Goal: Information Seeking & Learning: Check status

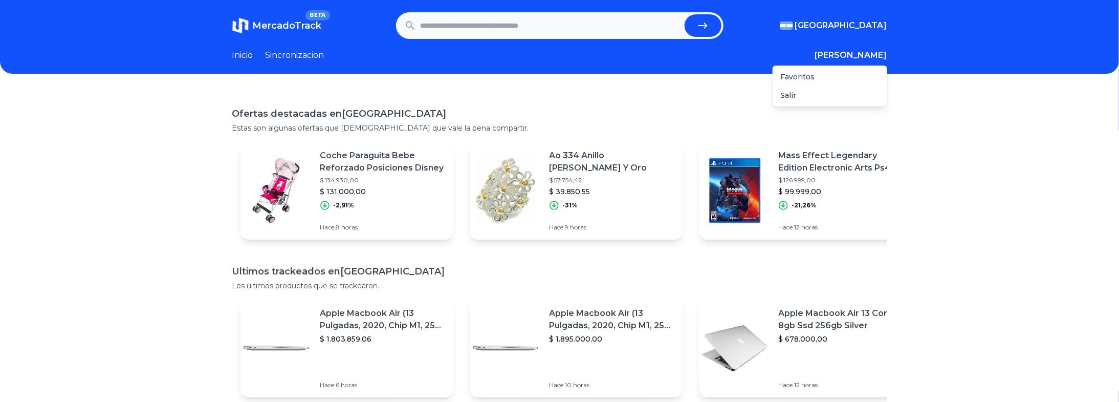
click at [877, 53] on button "[PERSON_NAME]" at bounding box center [851, 55] width 72 height 12
click at [836, 73] on div "Favoritos" at bounding box center [829, 77] width 115 height 18
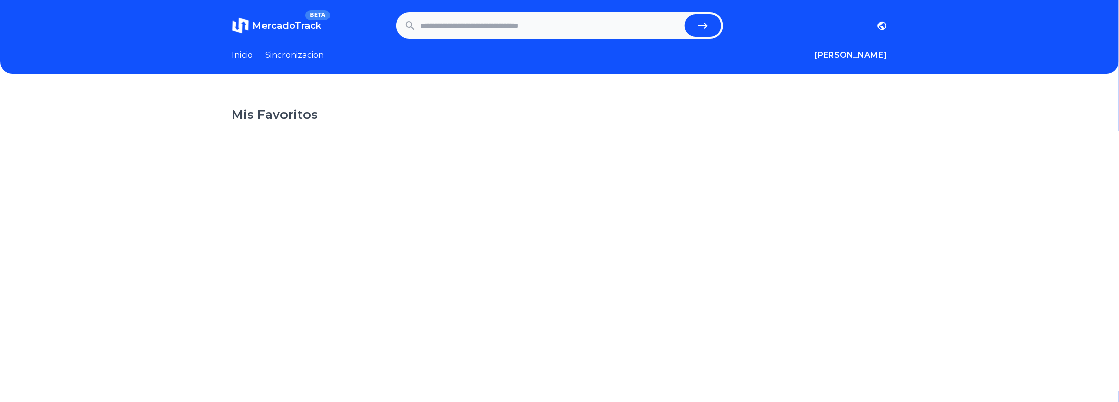
click at [277, 118] on h1 "Mis Favoritos" at bounding box center [559, 114] width 655 height 16
click at [544, 17] on input "text" at bounding box center [550, 25] width 260 height 23
type input "******"
click at [684, 14] on button "submit" at bounding box center [702, 25] width 37 height 23
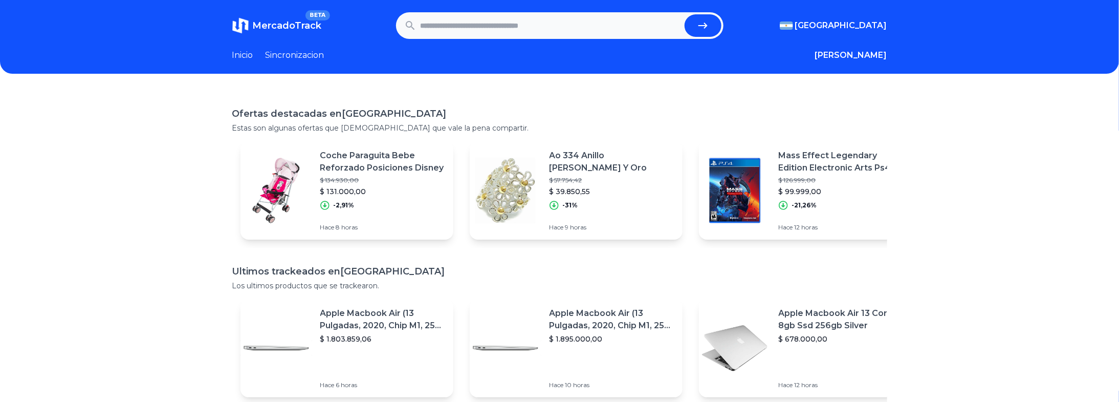
click at [250, 63] on header "MercadoTrack BETA Argentina Argentina Uruguay Mexico Chile Peru Venezuela Colom…" at bounding box center [559, 37] width 1119 height 74
click at [246, 56] on link "Inicio" at bounding box center [242, 55] width 21 height 12
drag, startPoint x: 356, startPoint y: 58, endPoint x: 322, endPoint y: 56, distance: 33.8
click at [354, 59] on section "Inicio Sincronizacion Ignacio Favoritos Salir" at bounding box center [559, 55] width 655 height 12
click at [311, 55] on link "Sincronizacion" at bounding box center [294, 55] width 59 height 12
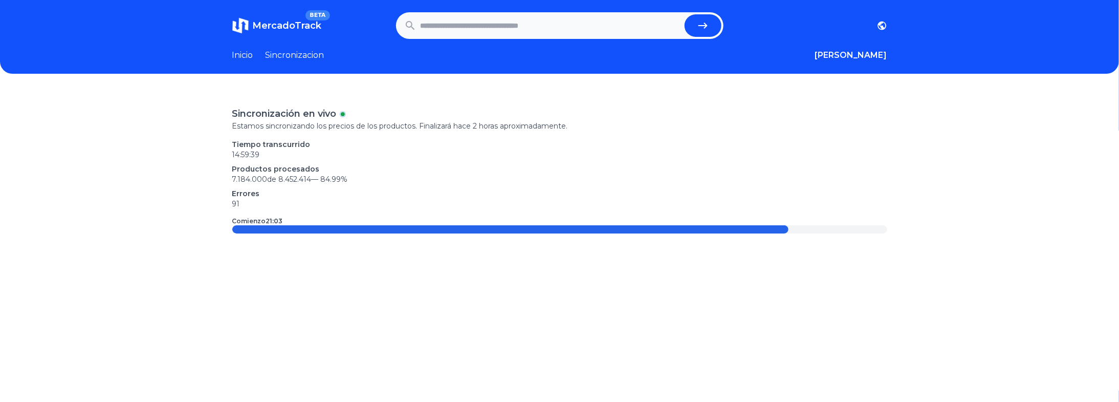
click at [246, 54] on link "Inicio" at bounding box center [242, 55] width 21 height 12
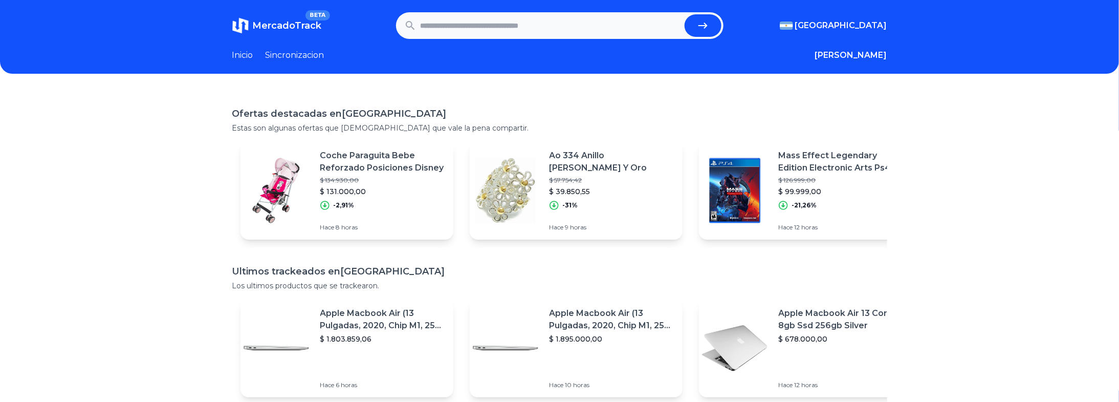
click at [244, 55] on link "Inicio" at bounding box center [242, 55] width 21 height 12
click at [882, 57] on button "[PERSON_NAME]" at bounding box center [851, 55] width 72 height 12
click at [301, 52] on link "Sincronizacion" at bounding box center [294, 55] width 59 height 12
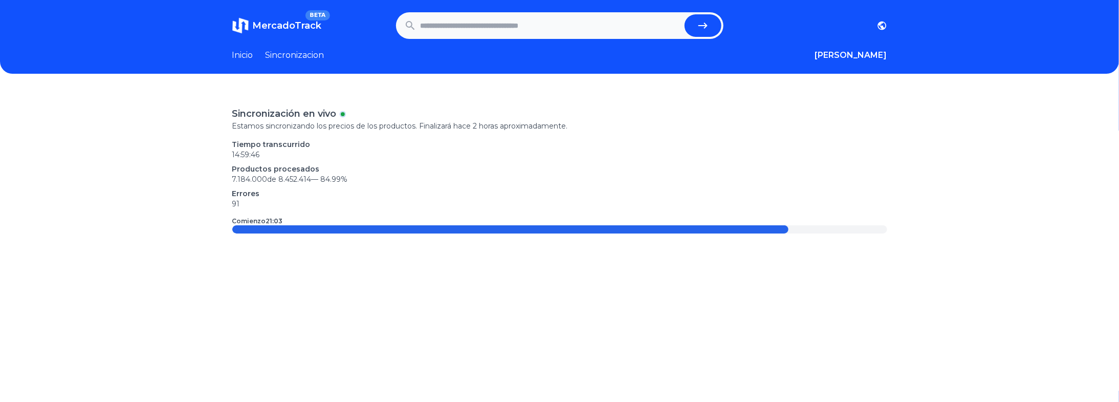
click at [249, 54] on link "Inicio" at bounding box center [242, 55] width 21 height 12
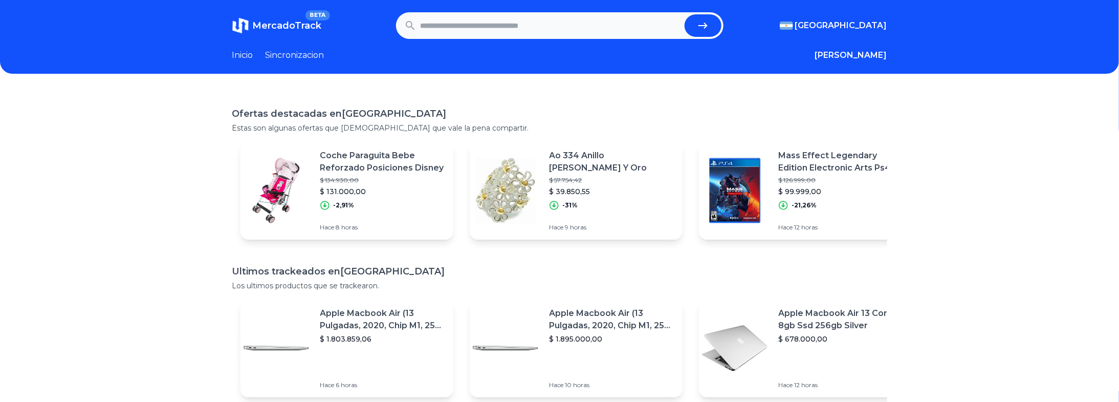
paste input "**********"
click at [704, 25] on icon "submit" at bounding box center [703, 25] width 12 height 12
type input "**********"
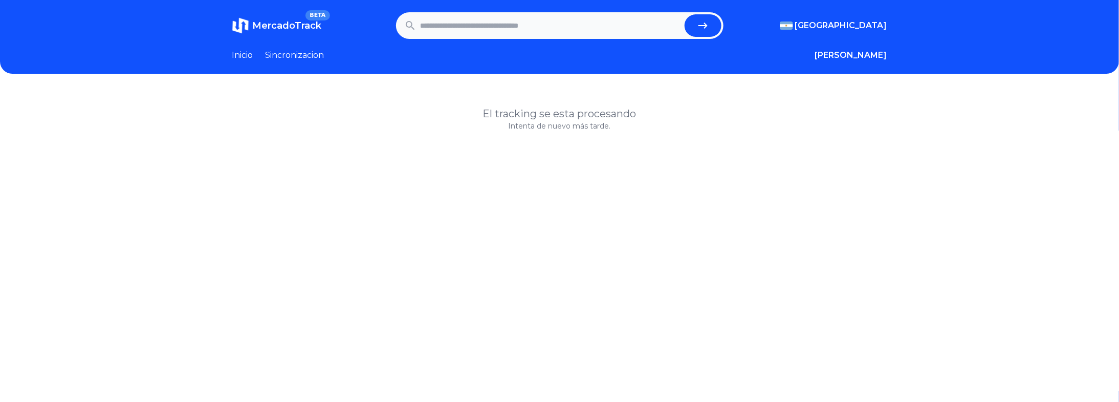
click at [269, 20] on span "MercadoTrack" at bounding box center [287, 25] width 69 height 11
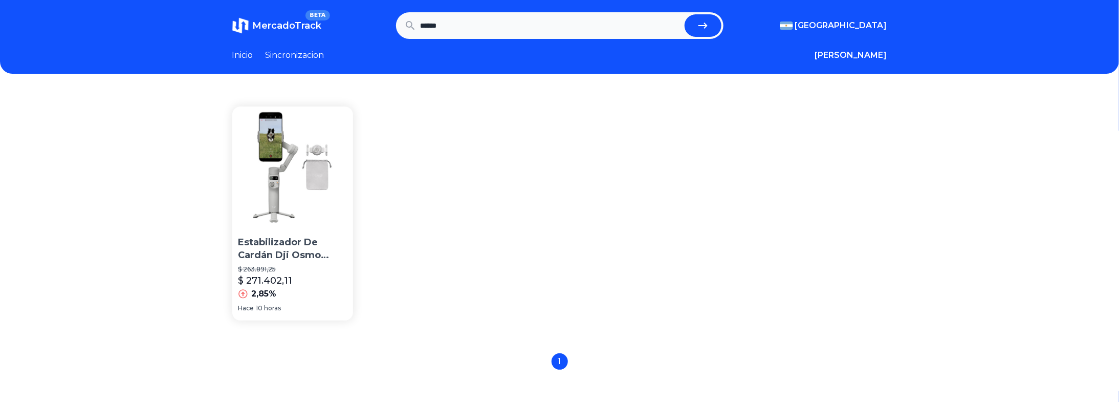
click at [275, 250] on p "Estabilizador De Cardán Dji Osmo Mobile 7 Para iPhone Y Andr" at bounding box center [292, 249] width 109 height 26
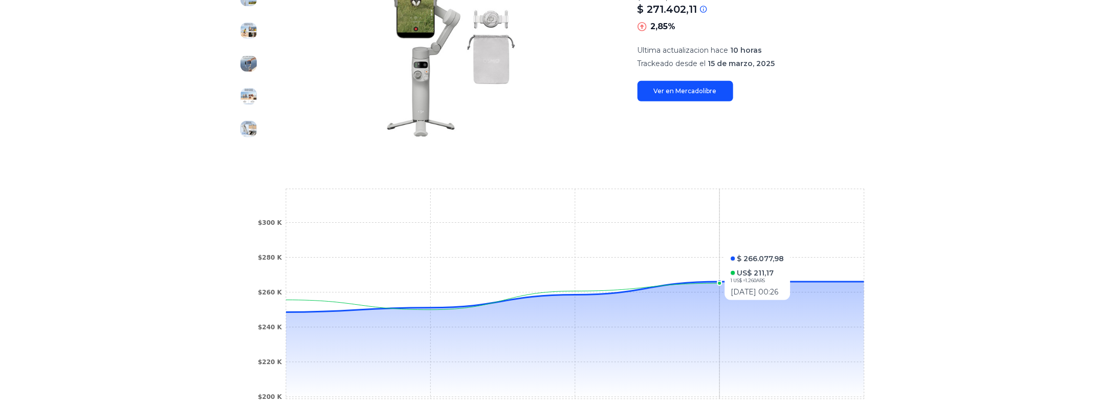
scroll to position [51, 0]
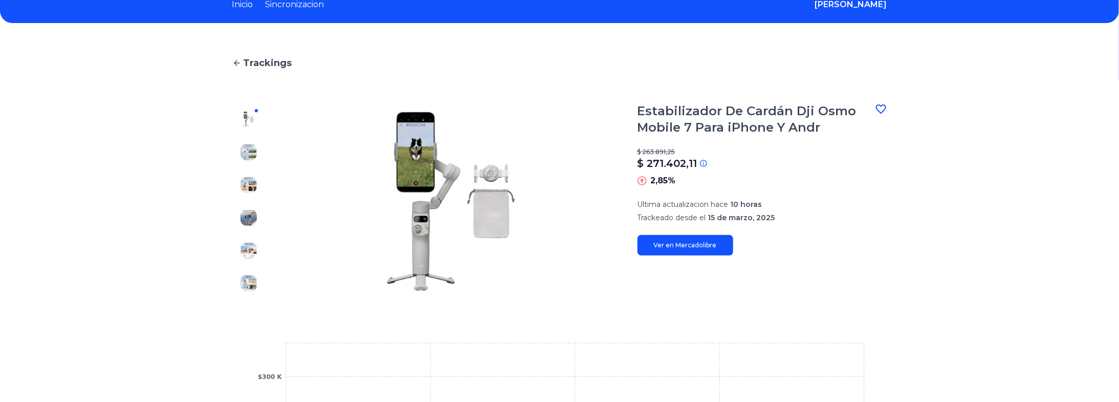
click at [884, 102] on main "Trackings Estabilizador De Cardán Dji Osmo Mobile 7 Para iPhone Y Andr $ 263.89…" at bounding box center [559, 323] width 655 height 535
click at [886, 108] on icon at bounding box center [881, 109] width 12 height 12
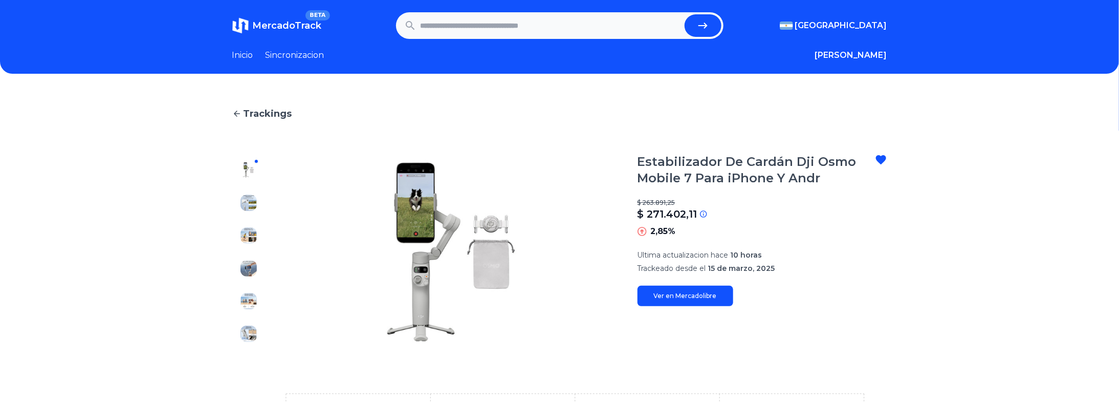
click at [498, 23] on input "text" at bounding box center [550, 25] width 260 height 23
type input "********"
click at [684, 14] on button "submit" at bounding box center [702, 25] width 37 height 23
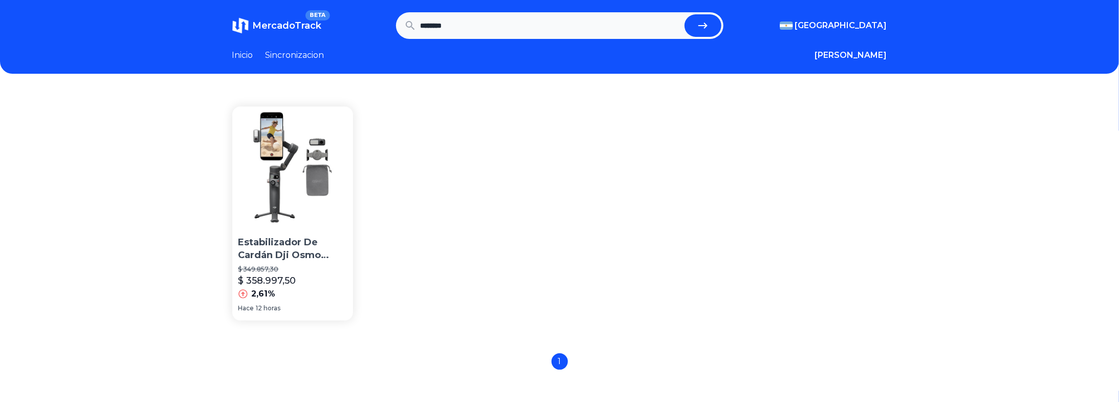
click at [269, 232] on div "Estabilizador De Cardán Dji Osmo Mobile 7p Con Seguimiento N $ 349.857,30 $ 358…" at bounding box center [292, 266] width 121 height 69
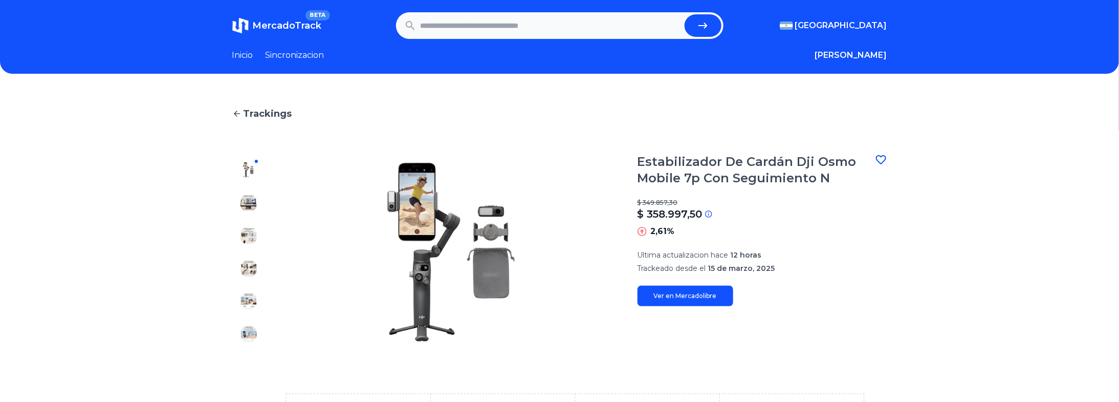
click at [881, 157] on icon at bounding box center [881, 159] width 12 height 12
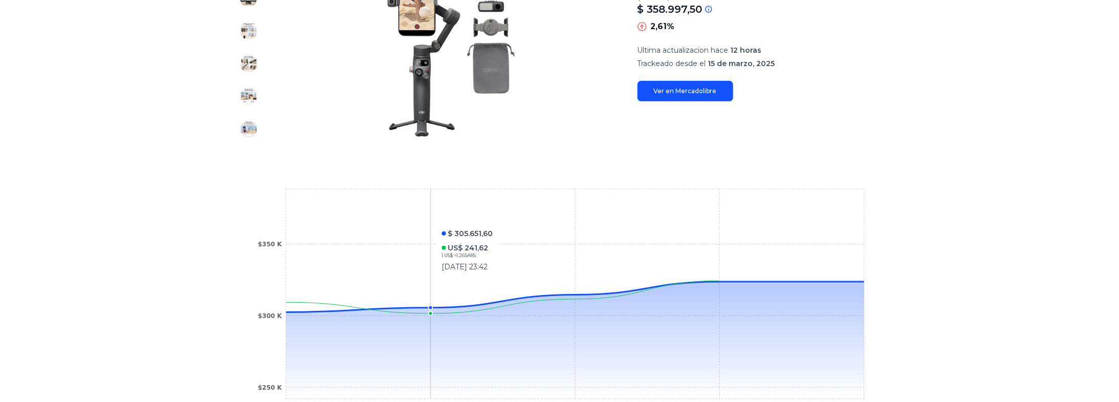
scroll to position [255, 0]
